Goal: Information Seeking & Learning: Find specific fact

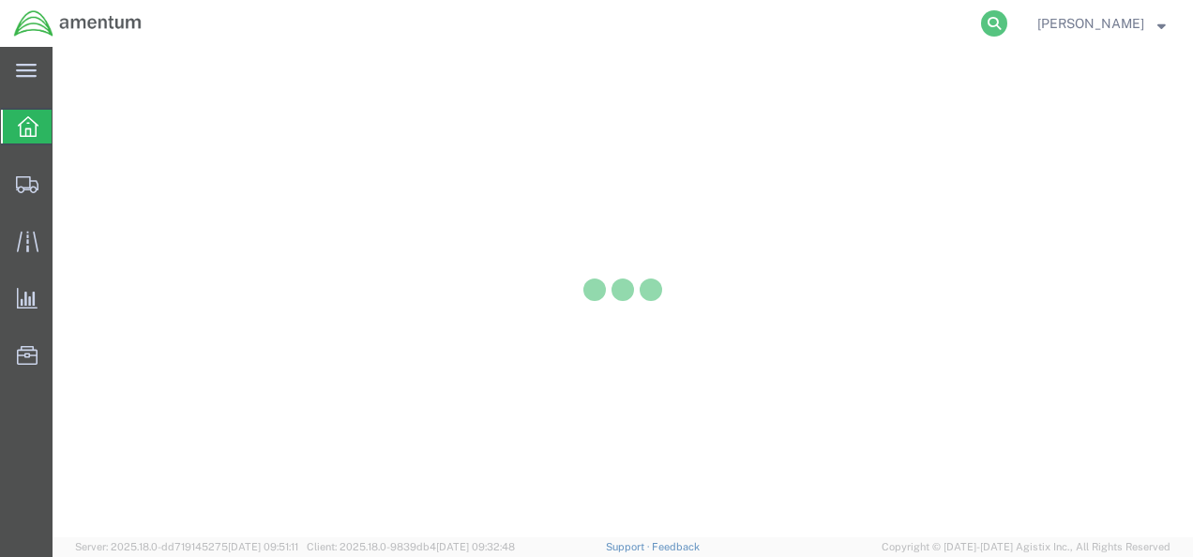
click at [1008, 22] on icon at bounding box center [994, 23] width 26 height 26
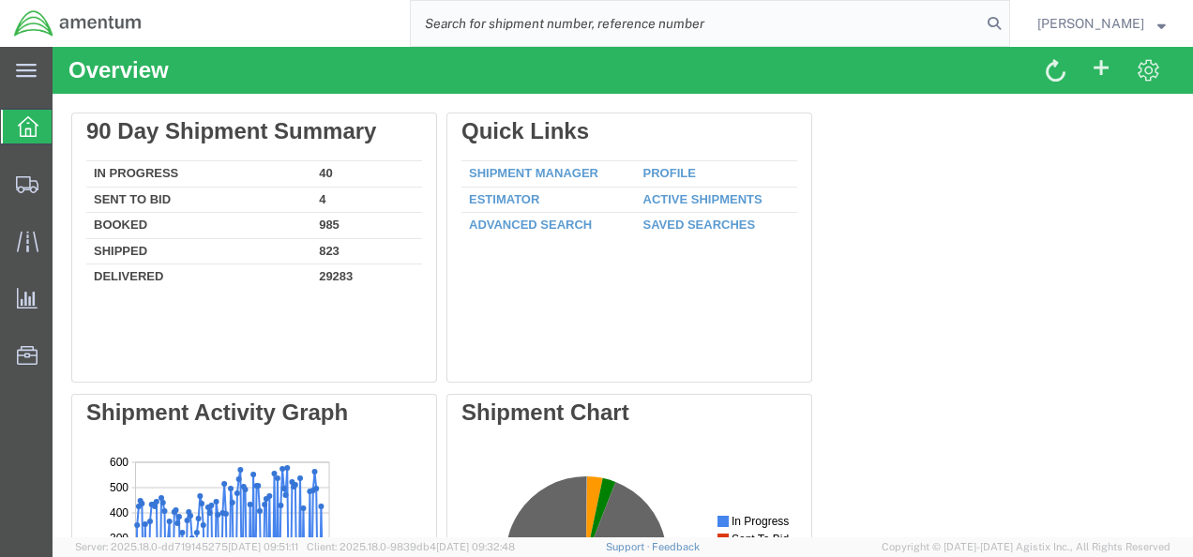
paste input "1Z9525620370483647"
click at [640, 15] on input "1Z9525620370483647" at bounding box center [696, 23] width 570 height 45
drag, startPoint x: 623, startPoint y: 13, endPoint x: 445, endPoint y: 19, distance: 178.3
click at [445, 19] on input "1Z9525620370483647" at bounding box center [696, 23] width 570 height 45
paste input "6785993911"
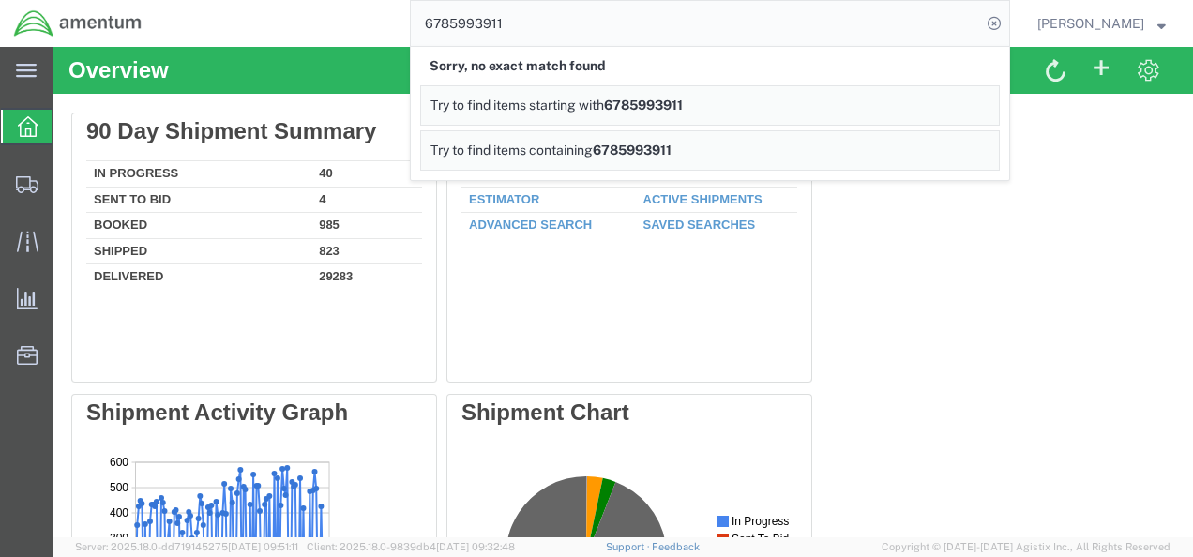
drag, startPoint x: 539, startPoint y: 21, endPoint x: 420, endPoint y: 19, distance: 118.2
click at [420, 19] on div "6785993911 Sorry, no exact match found Try to find items starting with 67859939…" at bounding box center [583, 23] width 855 height 47
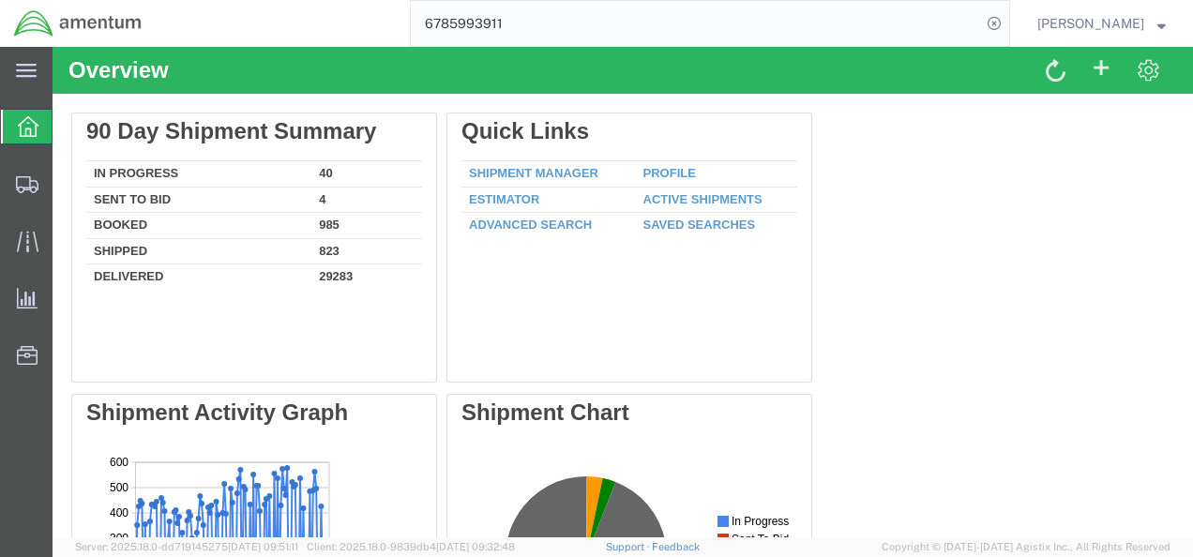
paste input "1Z9525620370483647"
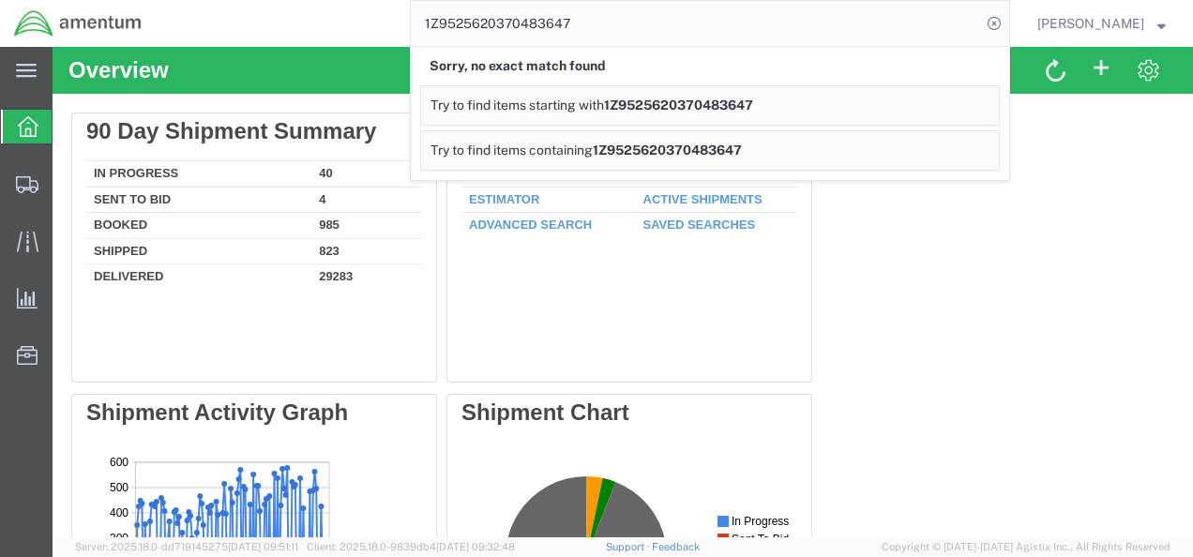
drag, startPoint x: 651, startPoint y: 28, endPoint x: 417, endPoint y: 27, distance: 234.5
click at [417, 27] on div "1Z9525620370483647 Sorry, no exact match found Try to find items starting with …" at bounding box center [583, 23] width 855 height 47
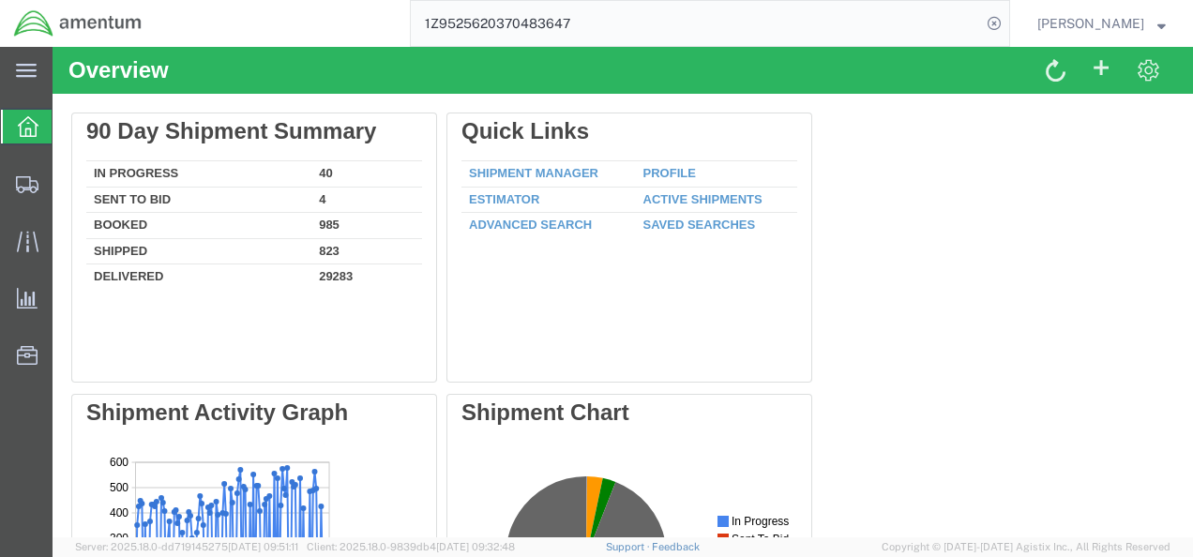
paste input "69002"
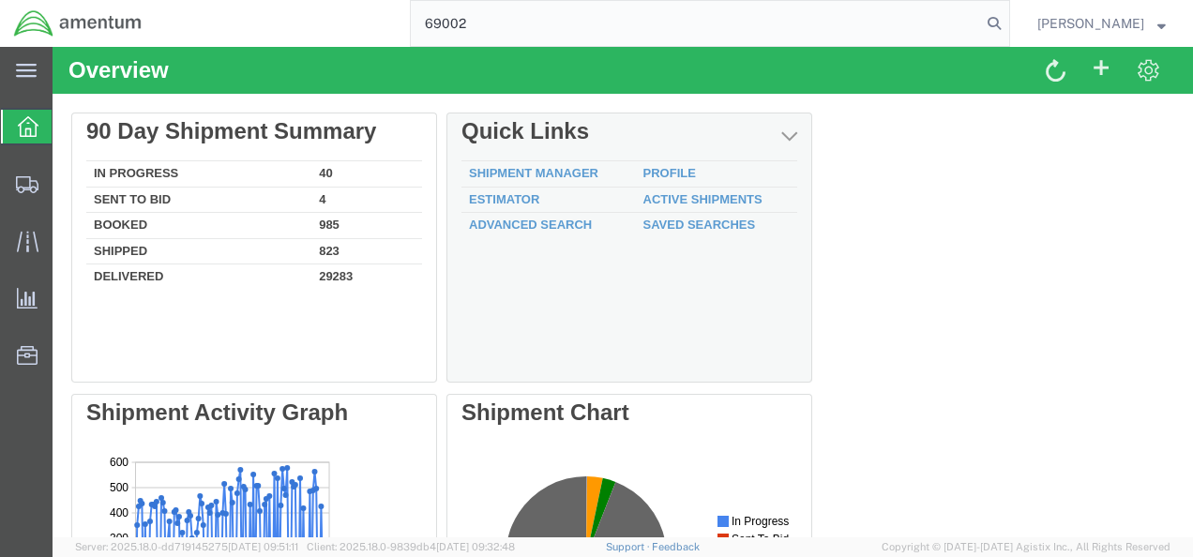
type input "69002"
